Goal: Find specific page/section: Find specific page/section

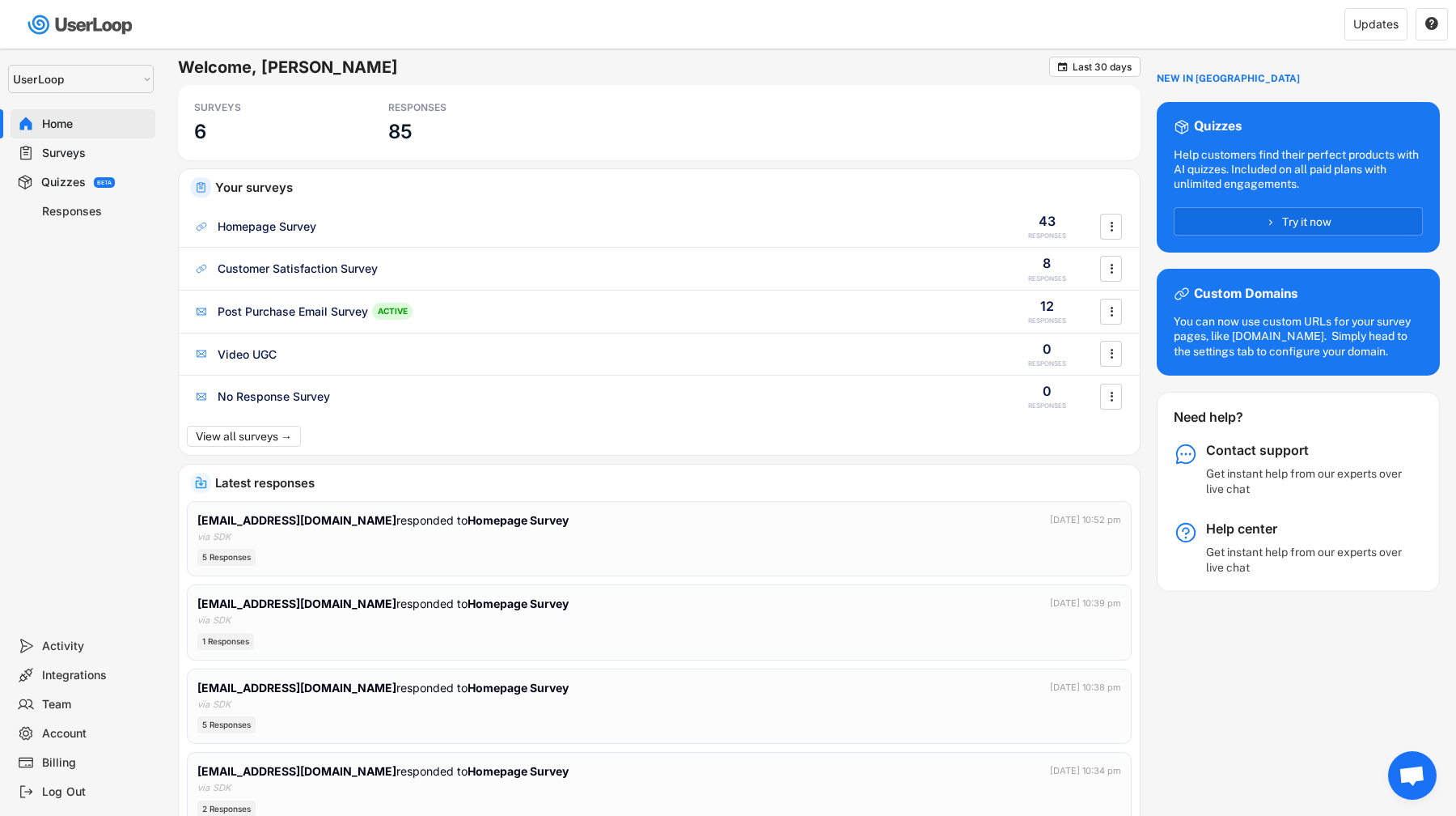
click at [72, 156] on div "Surveys" at bounding box center [95, 153] width 106 height 15
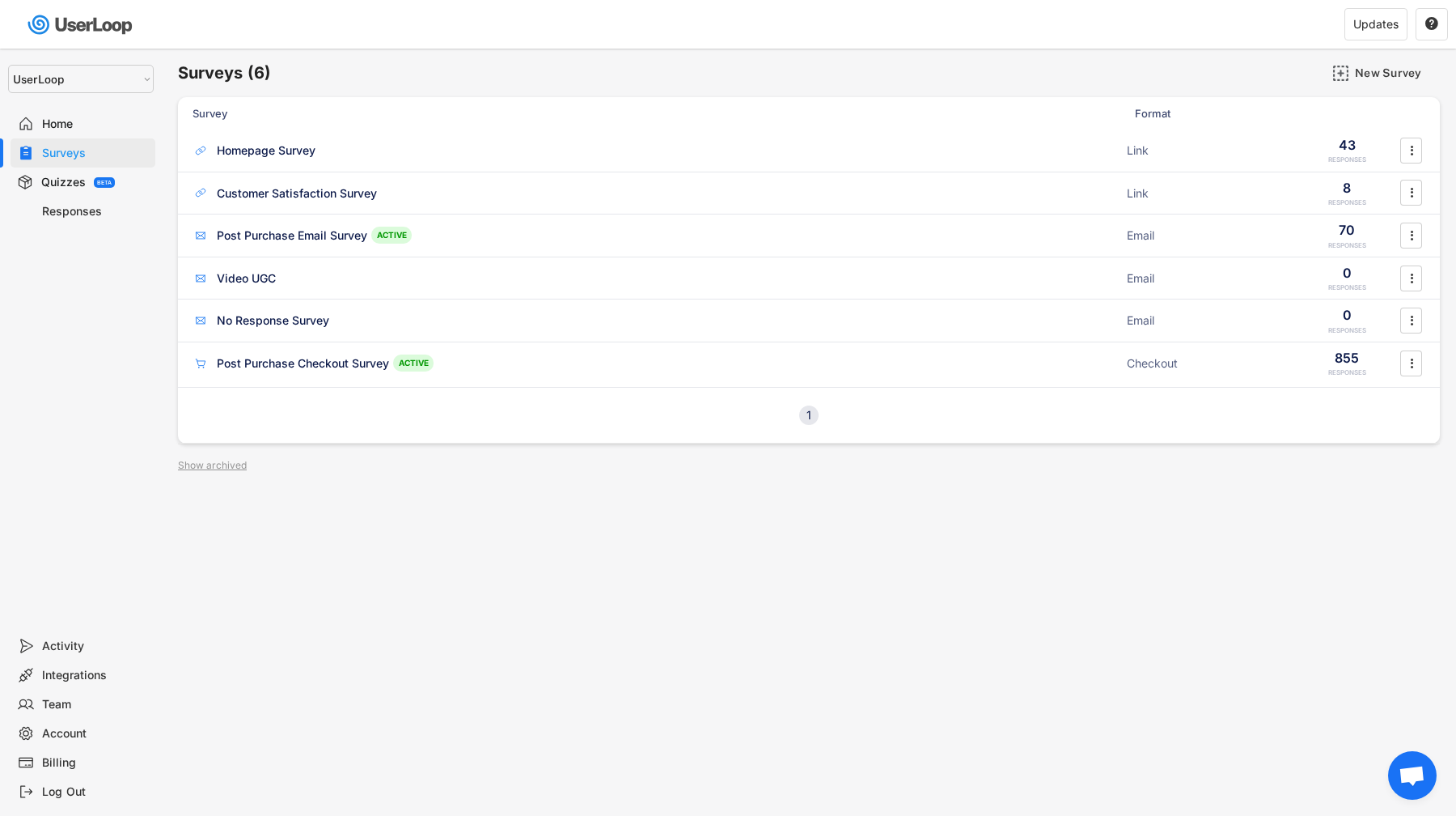
click at [83, 173] on div "Quizzes BETA" at bounding box center [83, 182] width 145 height 29
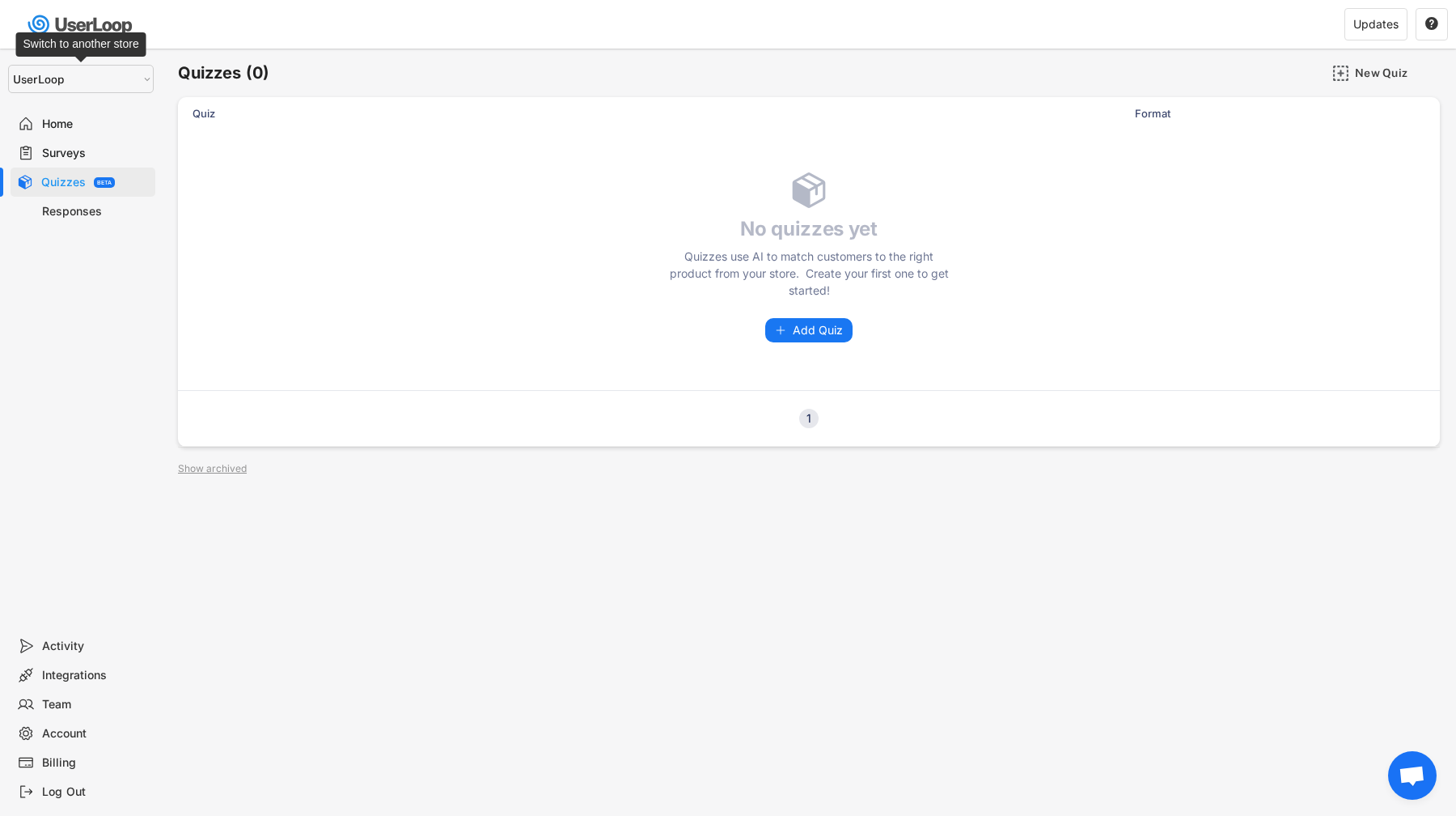
click at [91, 91] on select "Selet a store... UserLoop ul-magic2 ul-newdash BeautyBay Beauty Direkt ulmay232…" at bounding box center [81, 78] width 146 height 28
select select ""1348695171700984260__LOOKUP__1673097512902x517929398344688900""
click at [8, 65] on select "Selet a store... UserLoop ul-magic2 ul-newdash BeautyBay Beauty Direkt ulmay232…" at bounding box center [81, 78] width 146 height 28
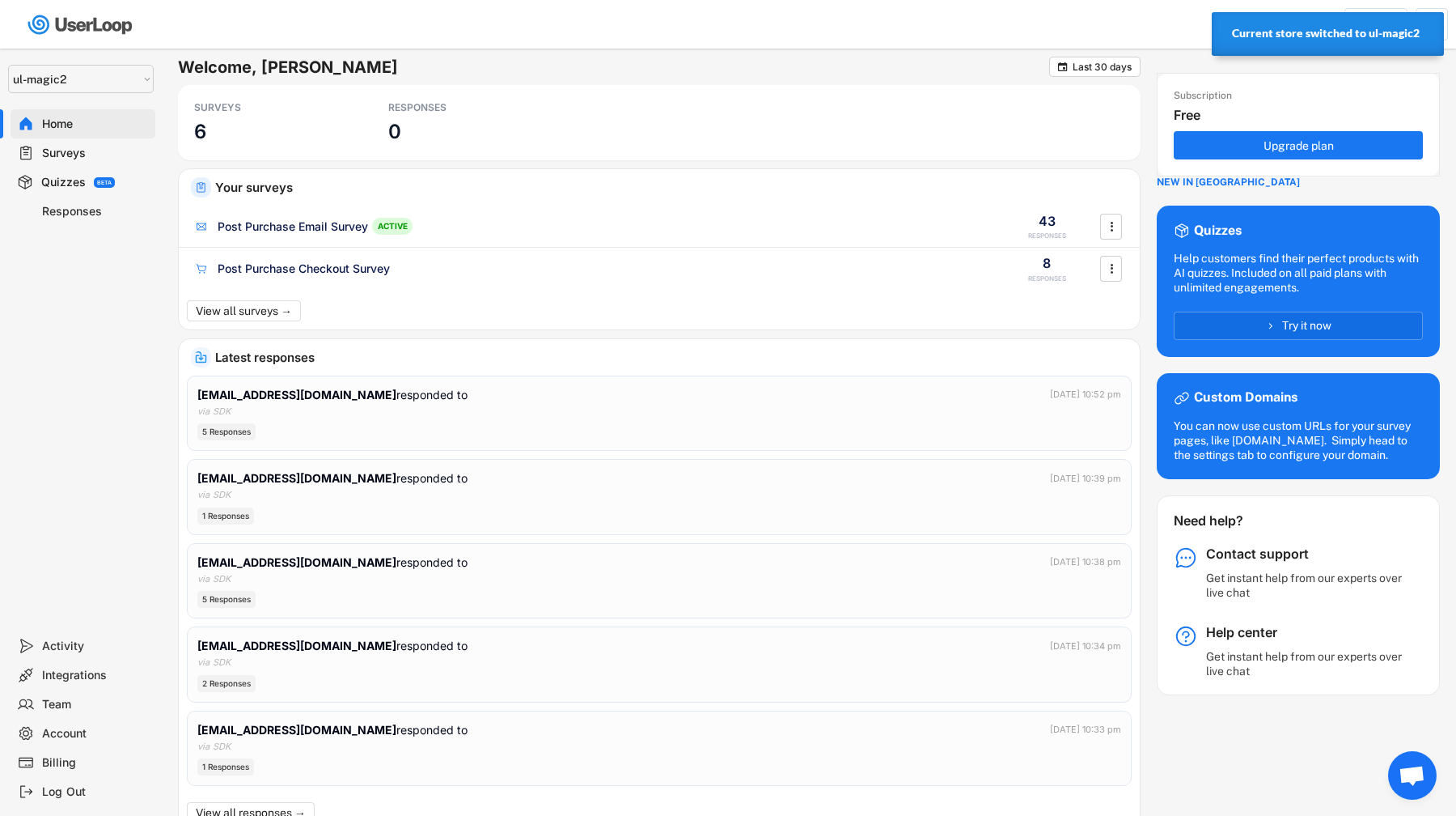
click at [97, 89] on select "Selet a store... UserLoop ul-magic2 ul-newdash BeautyBay Beauty Direkt ulmay232…" at bounding box center [81, 78] width 146 height 28
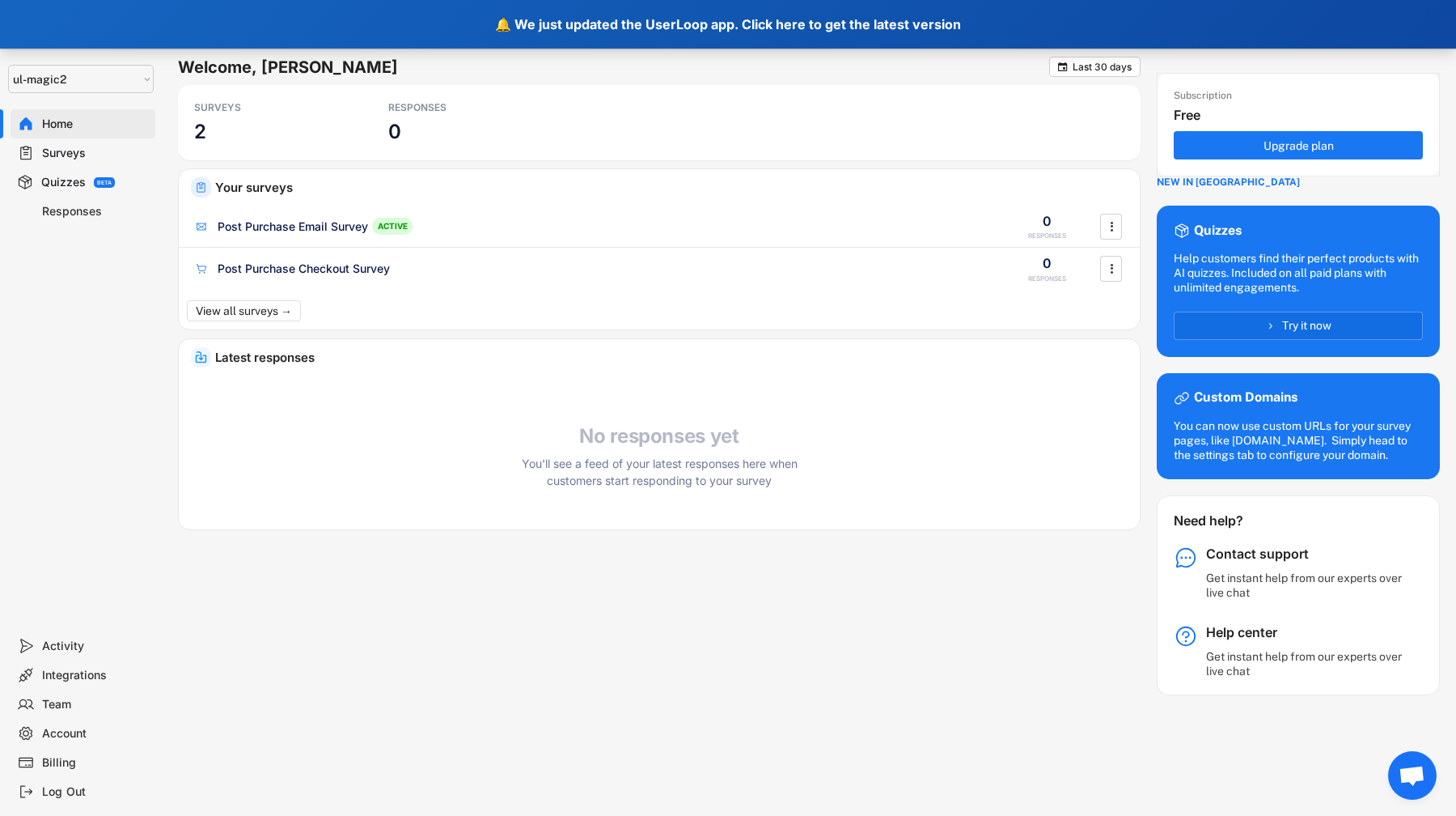
click at [612, 25] on div "🔔 We just updated the UserLoop app. Click here to get the latest version" at bounding box center [728, 24] width 1456 height 48
